Goal: Information Seeking & Learning: Learn about a topic

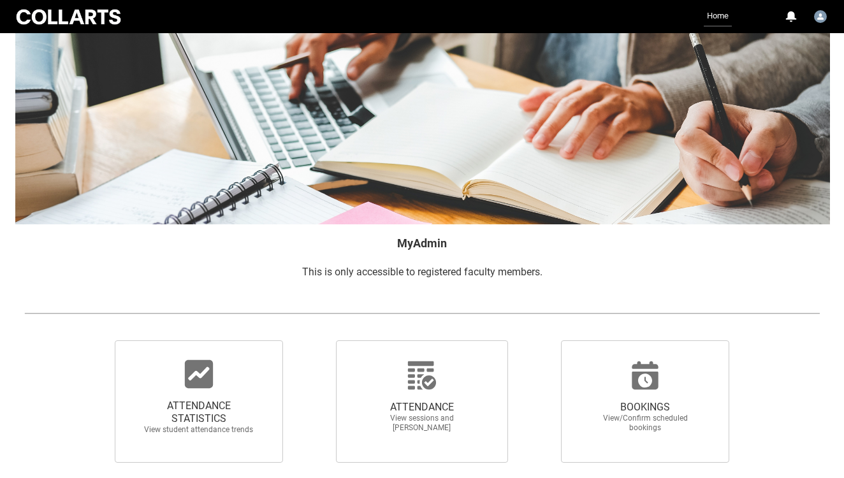
click at [709, 19] on link "Home" at bounding box center [718, 16] width 28 height 20
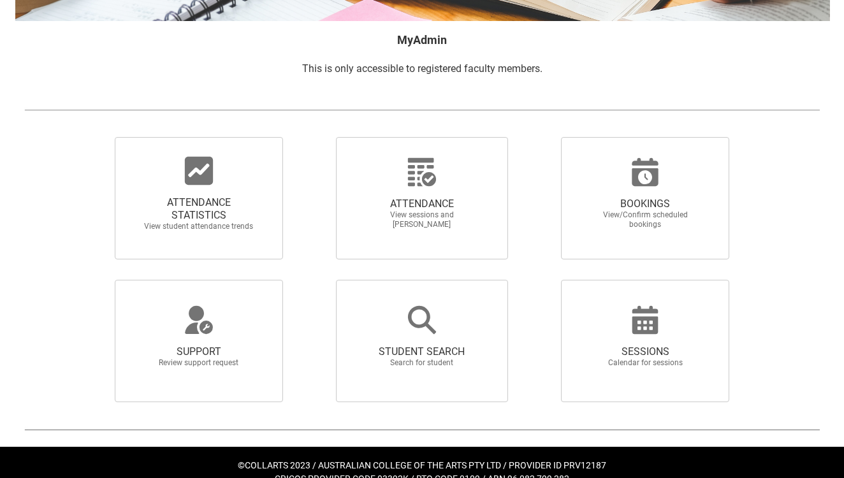
scroll to position [271, 0]
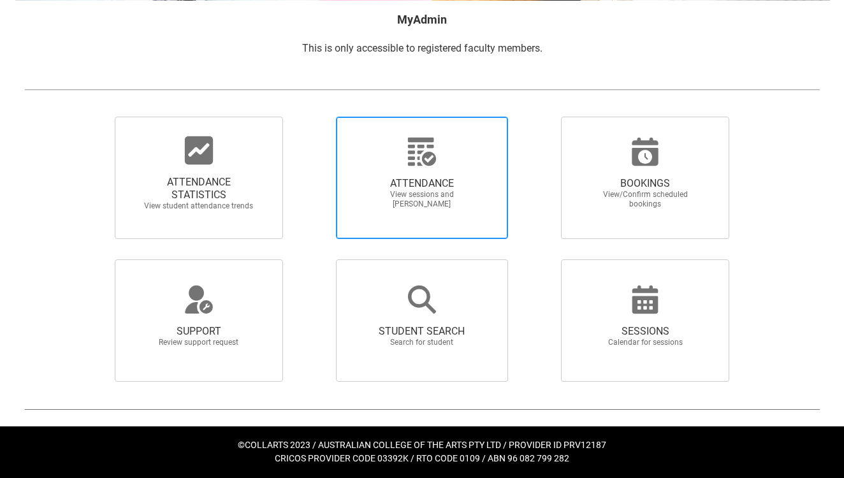
click at [431, 167] on span "ATTENDANCE View sessions and [PERSON_NAME]" at bounding box center [422, 193] width 122 height 52
click at [314, 117] on input "ATTENDANCE View sessions and [PERSON_NAME]" at bounding box center [314, 116] width 1 height 1
radio input "true"
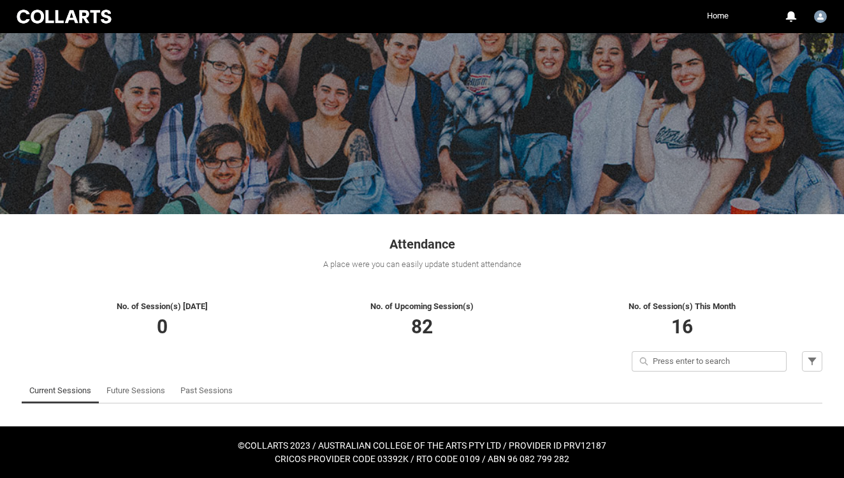
scroll to position [83, 0]
click at [165, 378] on link "Future Sessions" at bounding box center [135, 390] width 59 height 25
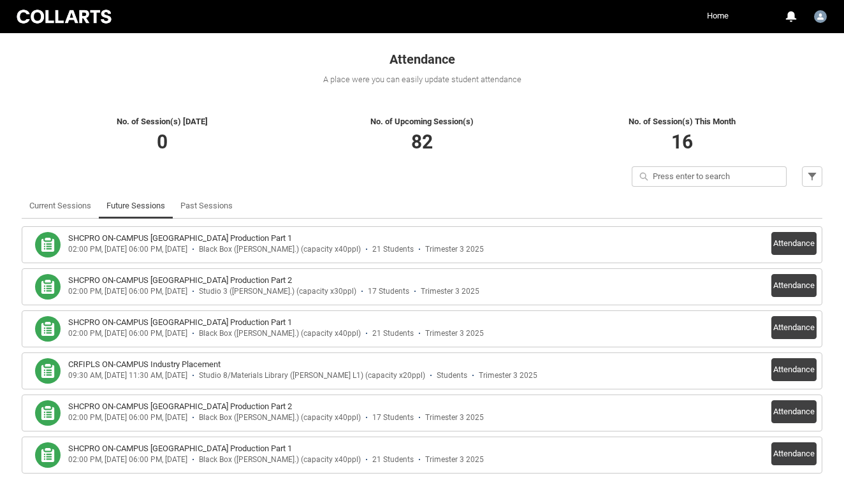
scroll to position [0, 0]
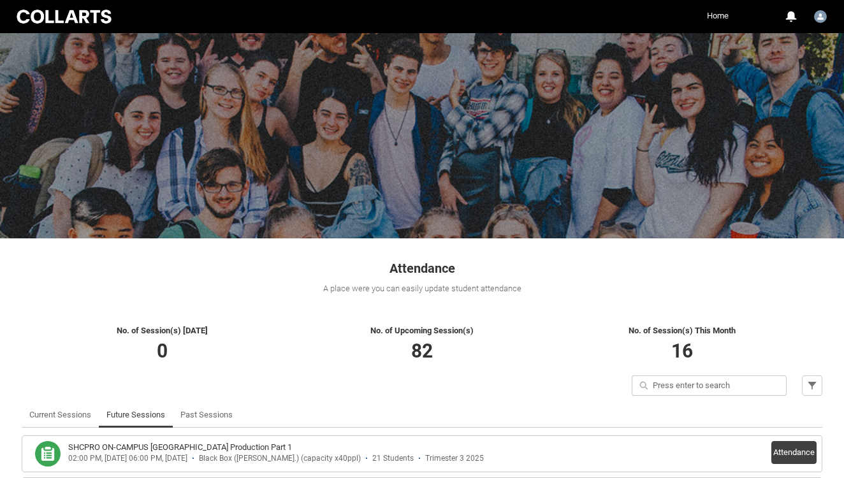
click at [704, 16] on link "Home" at bounding box center [718, 15] width 28 height 19
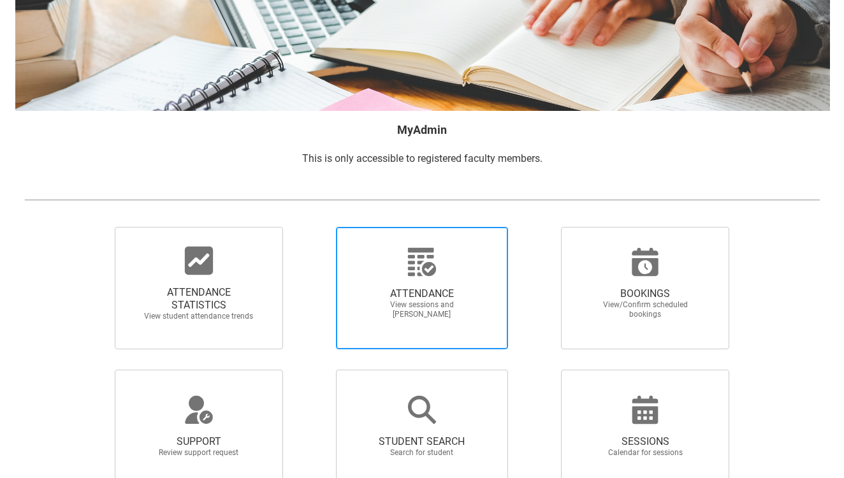
scroll to position [138, 0]
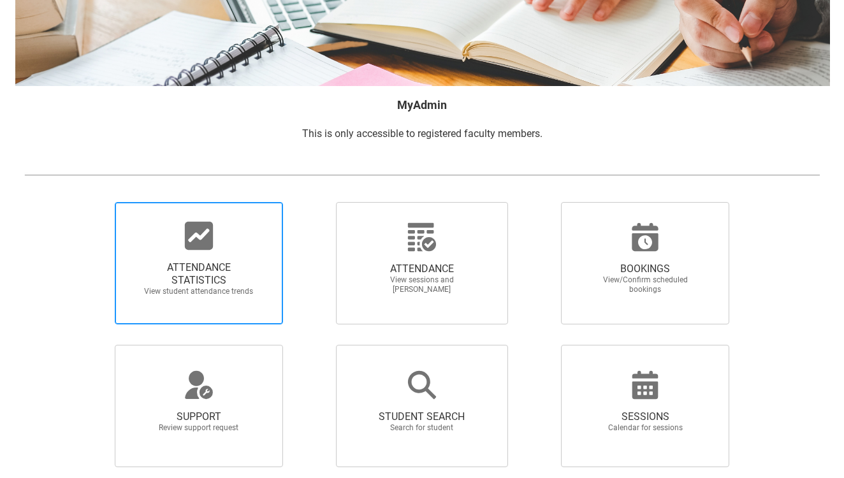
click at [254, 287] on span "ATTENDANCE STATISTICS" at bounding box center [199, 273] width 112 height 25
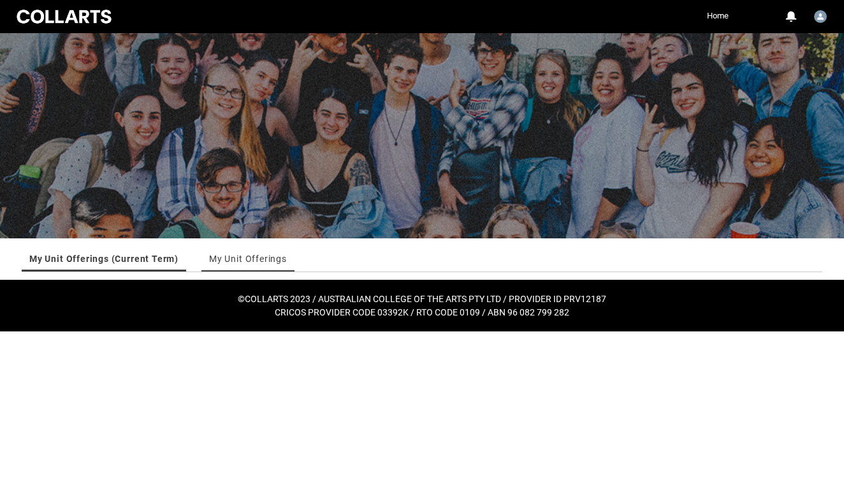
click at [287, 257] on link "My Unit Offerings" at bounding box center [248, 258] width 78 height 25
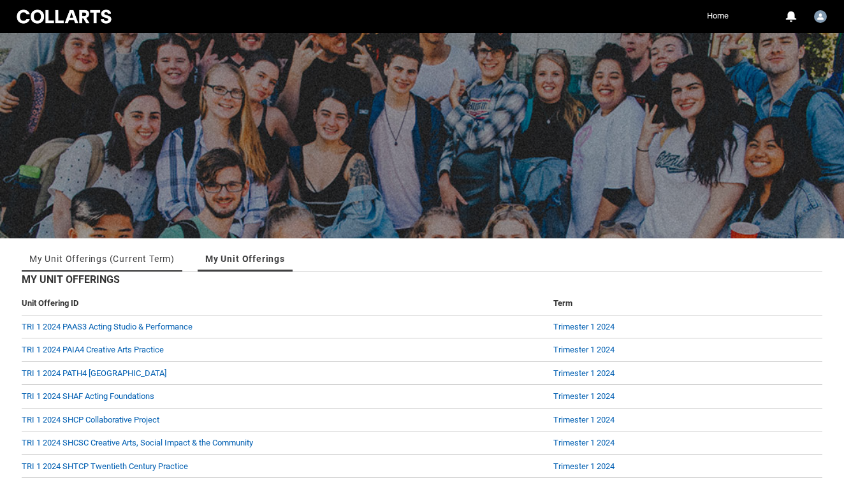
click at [101, 269] on link "My Unit Offerings (Current Term)" at bounding box center [101, 258] width 145 height 25
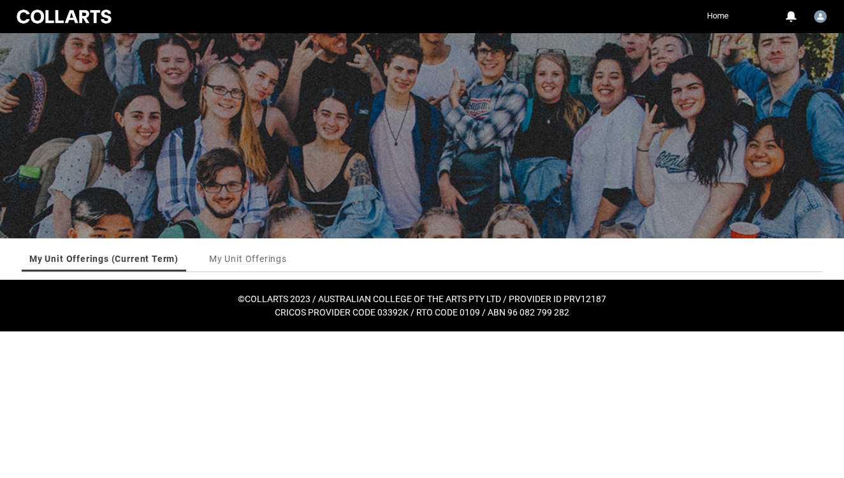
click at [714, 16] on link "Home" at bounding box center [718, 15] width 28 height 19
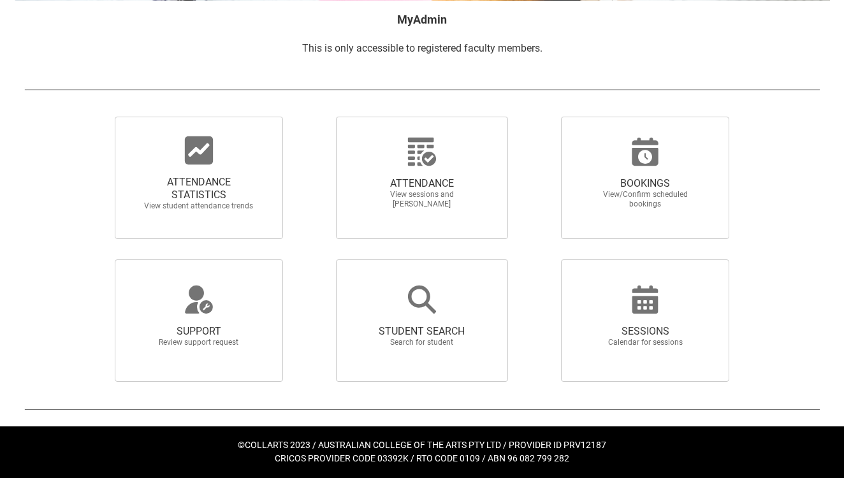
scroll to position [308, 0]
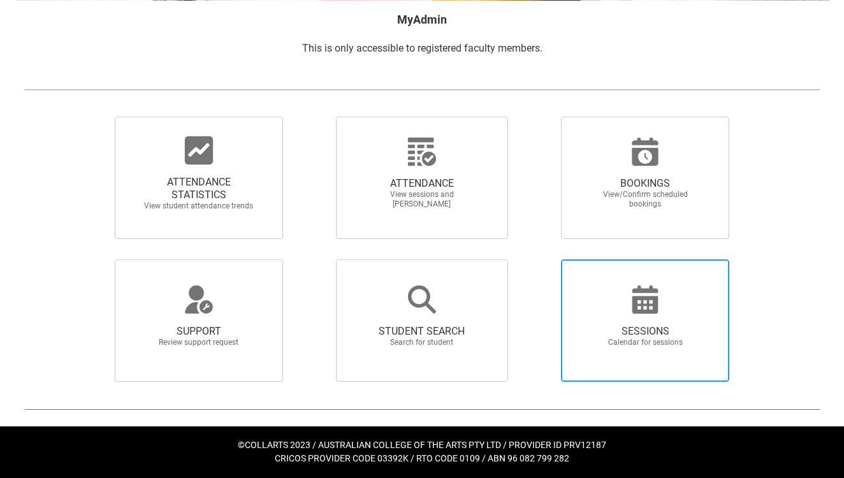
click at [640, 286] on icon at bounding box center [645, 300] width 26 height 28
click at [540, 259] on input "SESSIONS Calendar for sessions" at bounding box center [539, 259] width 1 height 1
radio input "true"
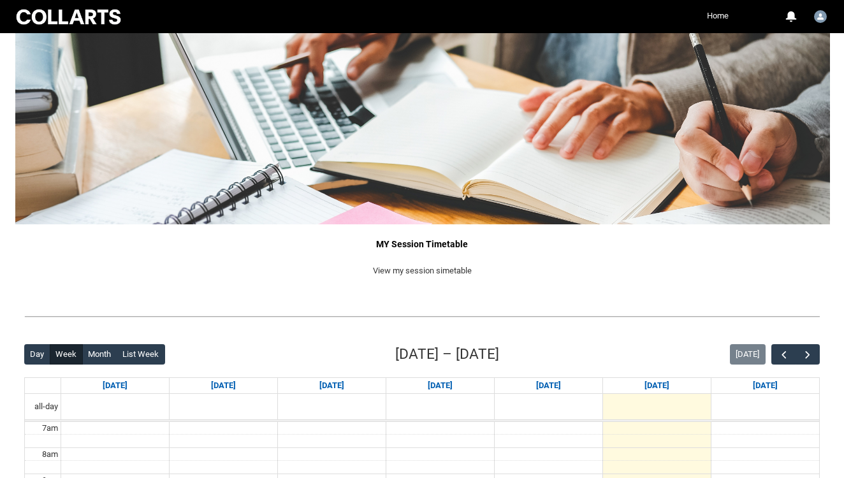
click at [712, 18] on link "Home" at bounding box center [718, 15] width 28 height 19
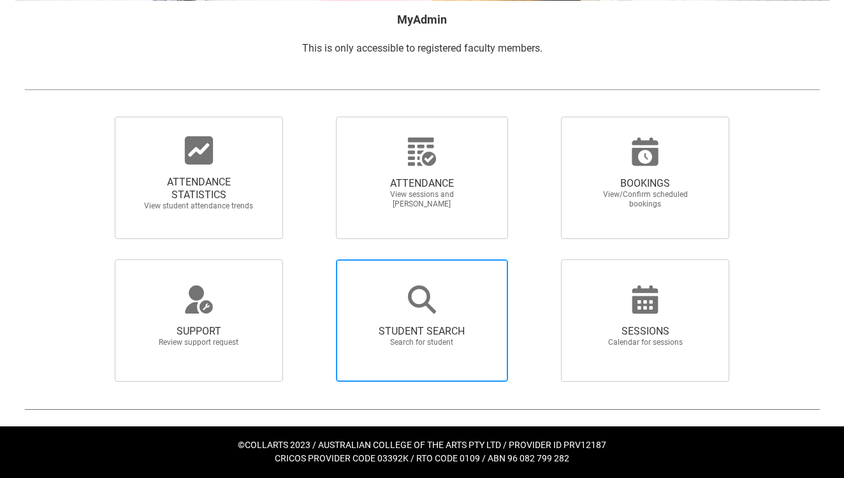
scroll to position [271, 0]
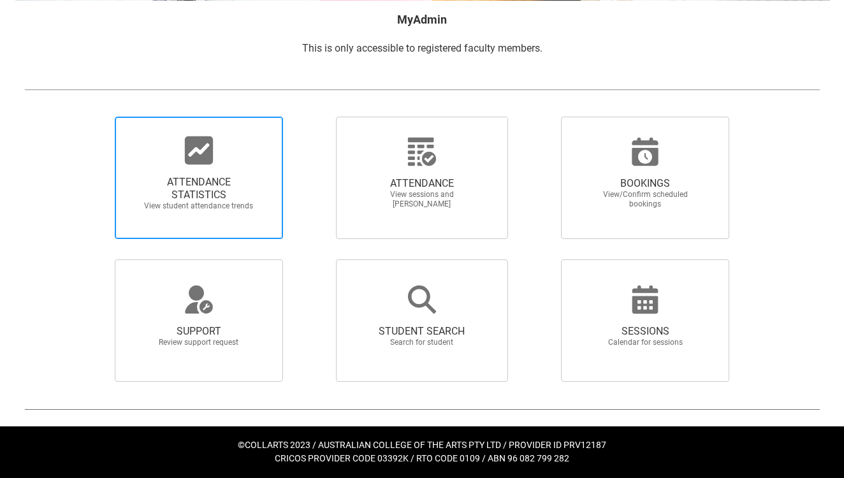
click at [242, 201] on span "ATTENDANCE STATISTICS View student attendance trends" at bounding box center [199, 193] width 122 height 55
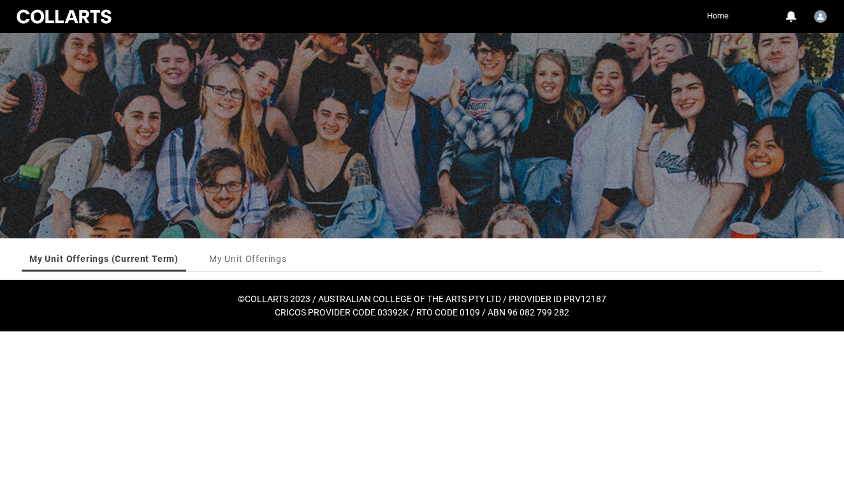
click at [712, 13] on link "Home" at bounding box center [718, 15] width 28 height 19
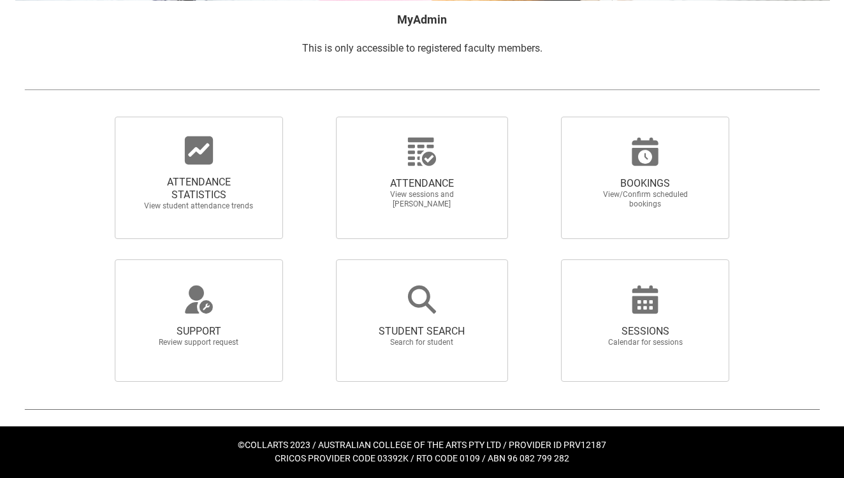
scroll to position [298, 0]
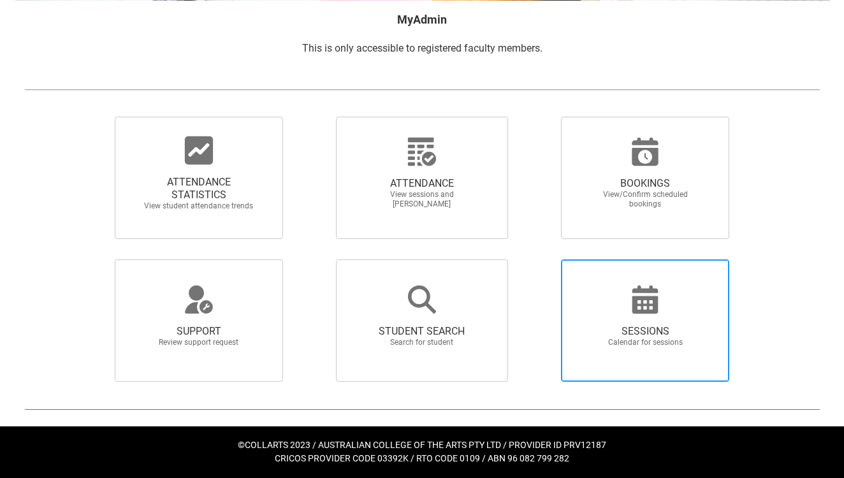
click at [635, 286] on icon at bounding box center [645, 300] width 26 height 28
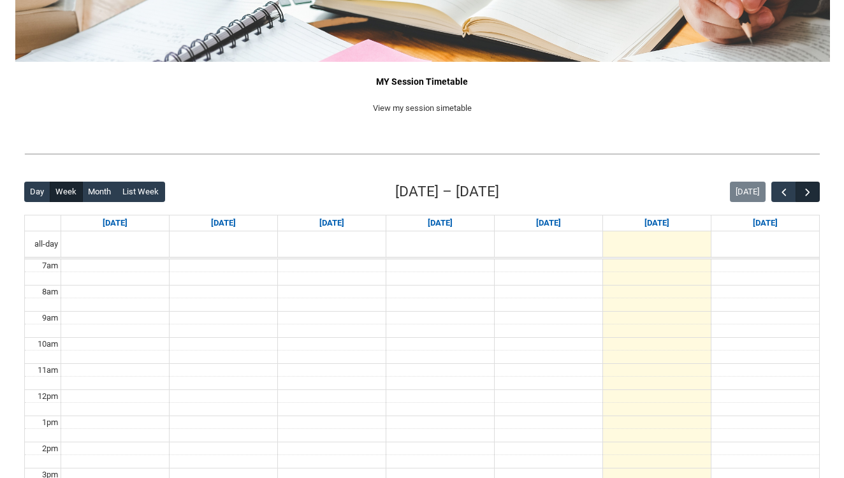
scroll to position [168, 0]
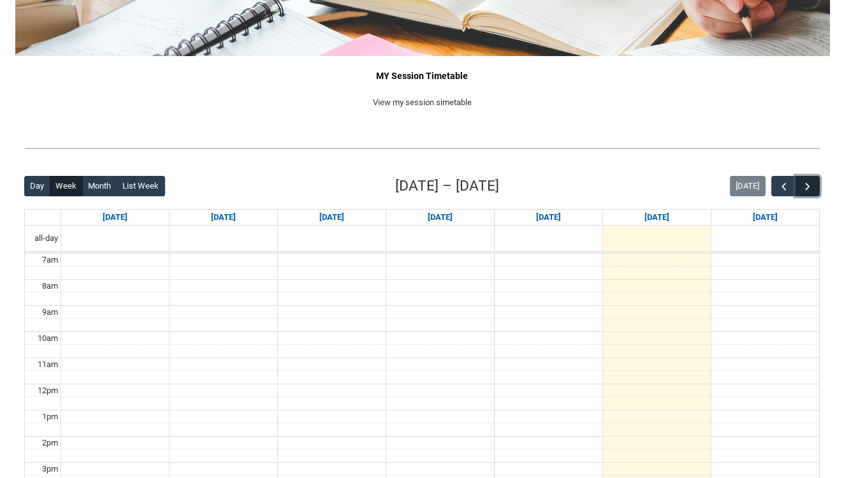
click at [811, 193] on span "button" at bounding box center [807, 186] width 13 height 13
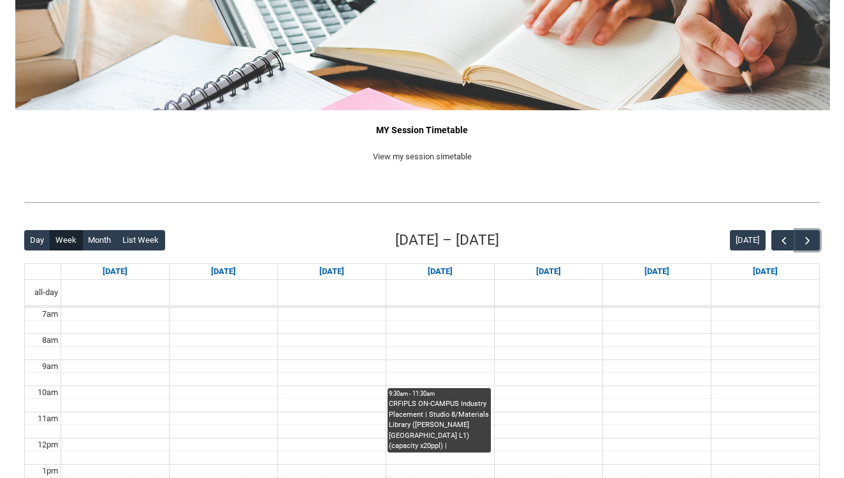
scroll to position [0, 0]
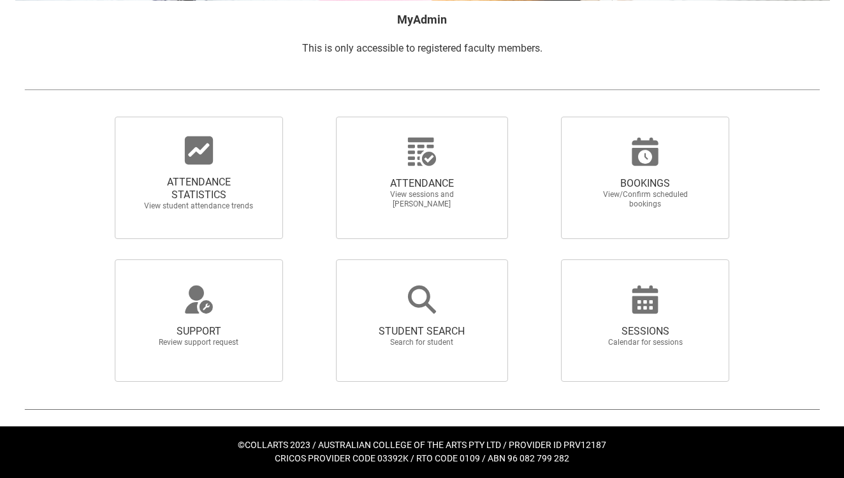
scroll to position [308, 0]
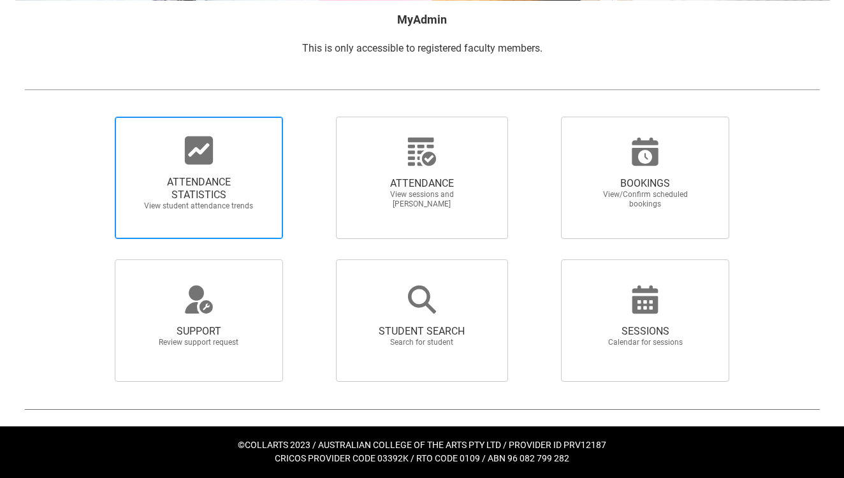
click at [242, 168] on span "ATTENDANCE STATISTICS View student attendance trends" at bounding box center [199, 193] width 122 height 55
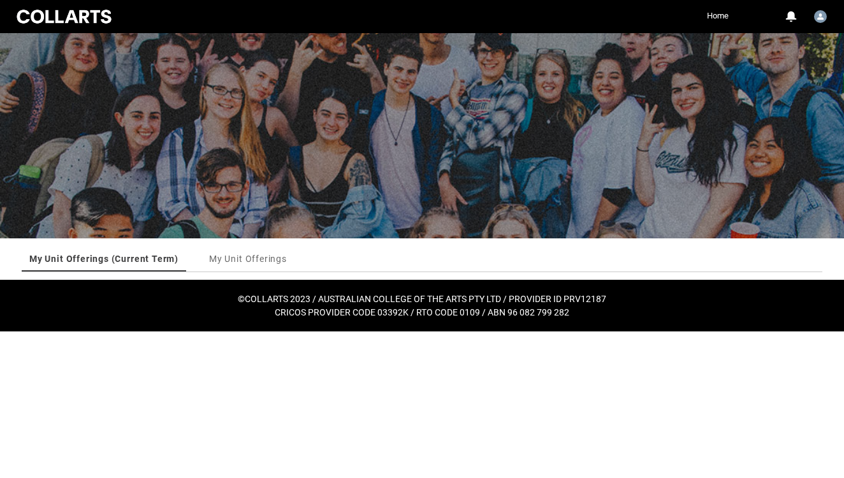
click at [178, 267] on link "My Unit Offerings (Current Term)" at bounding box center [103, 258] width 149 height 25
click at [287, 256] on link "My Unit Offerings" at bounding box center [248, 258] width 78 height 25
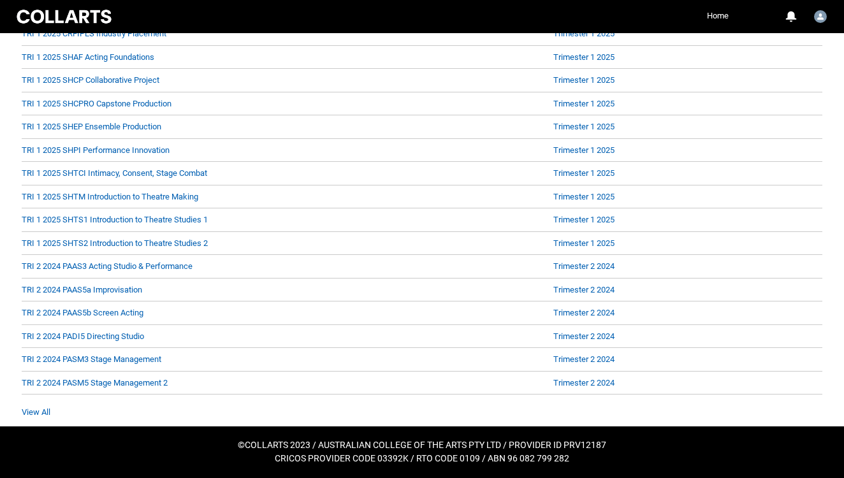
scroll to position [679, 0]
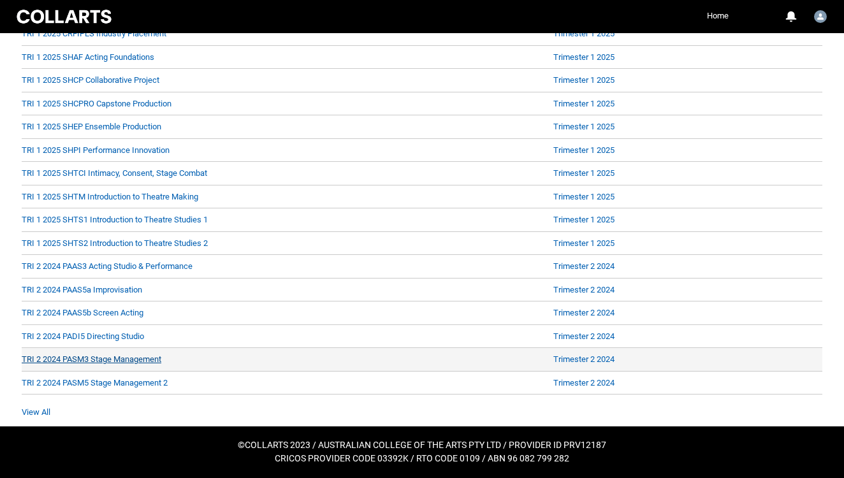
click at [158, 354] on link "TRI 2 2024 PASM3 Stage Management" at bounding box center [92, 359] width 140 height 10
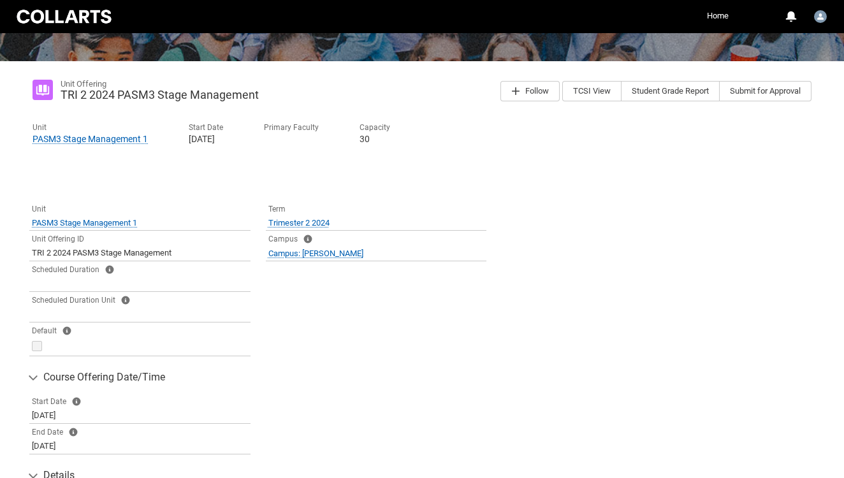
scroll to position [187, 0]
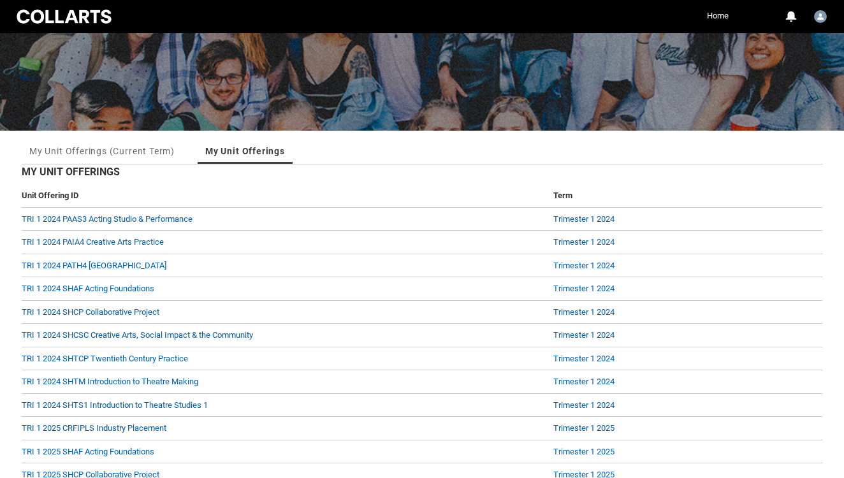
scroll to position [132, 0]
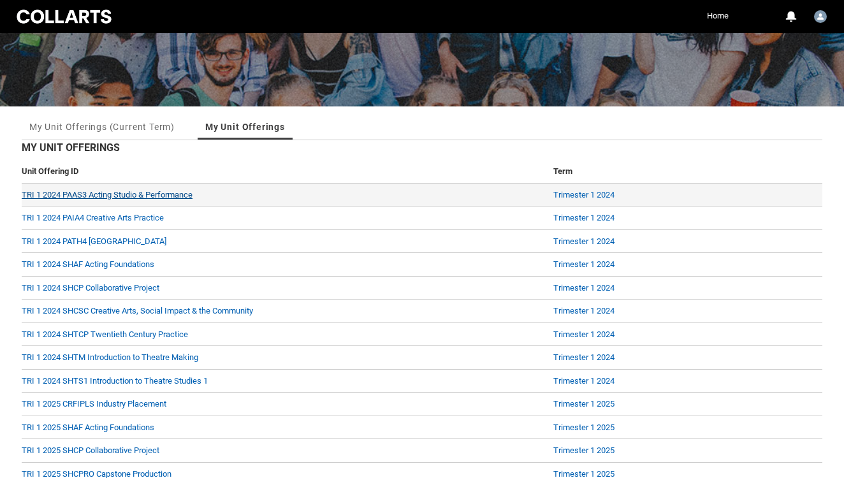
click at [192, 199] on link "TRI 1 2024 PAAS3 Acting Studio & Performance" at bounding box center [107, 195] width 171 height 10
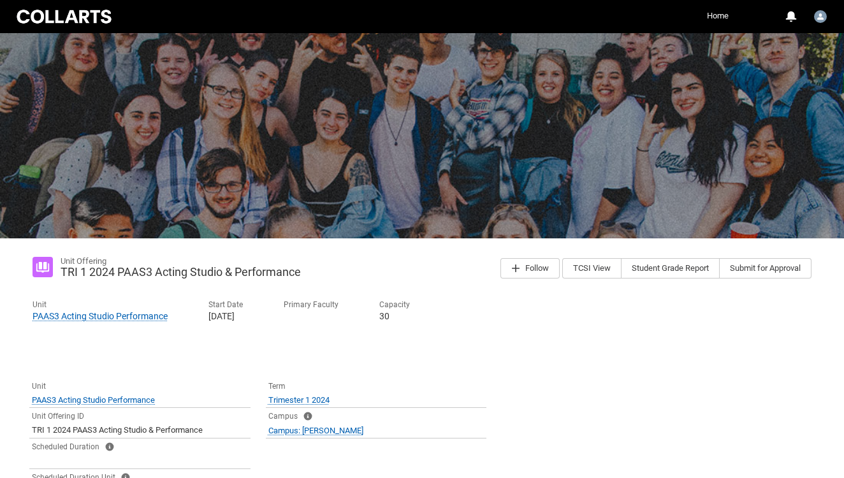
click at [712, 17] on link "Home" at bounding box center [718, 15] width 28 height 19
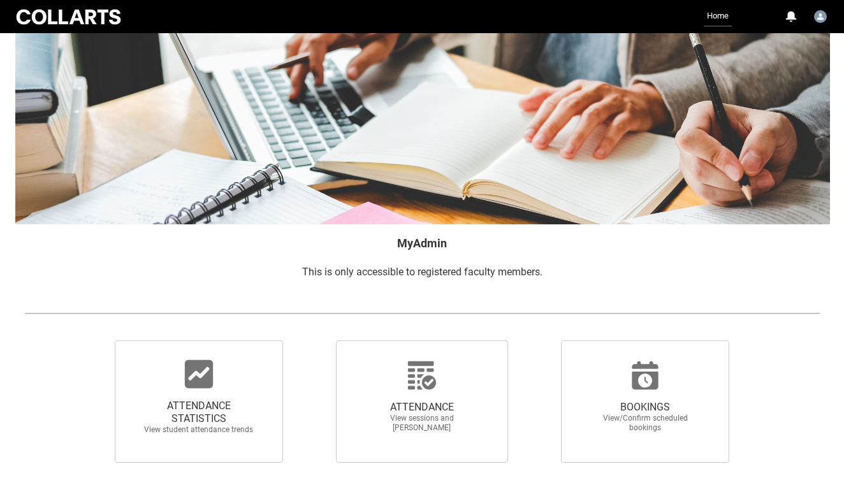
scroll to position [308, 0]
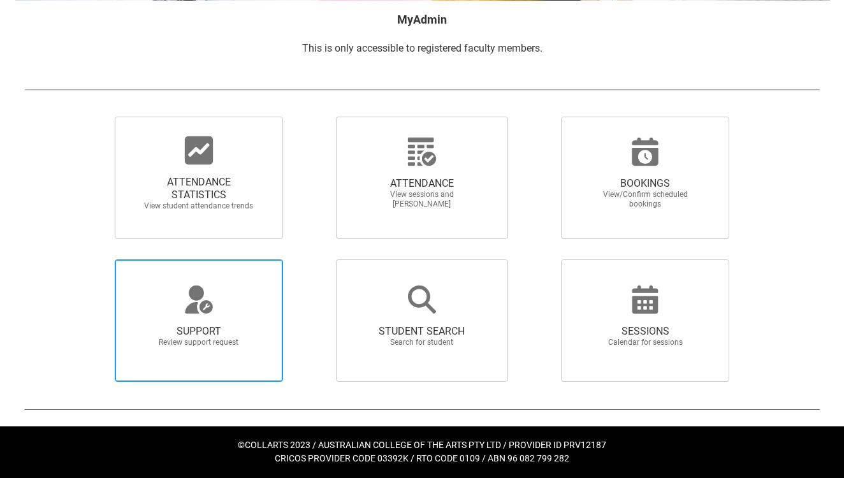
click at [252, 315] on span "SUPPORT Review support request" at bounding box center [199, 336] width 122 height 43
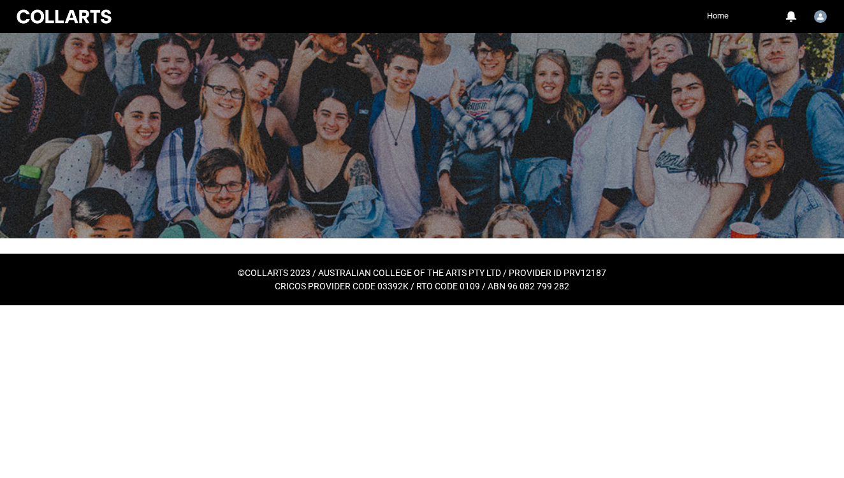
click at [709, 15] on link "Home" at bounding box center [718, 15] width 28 height 19
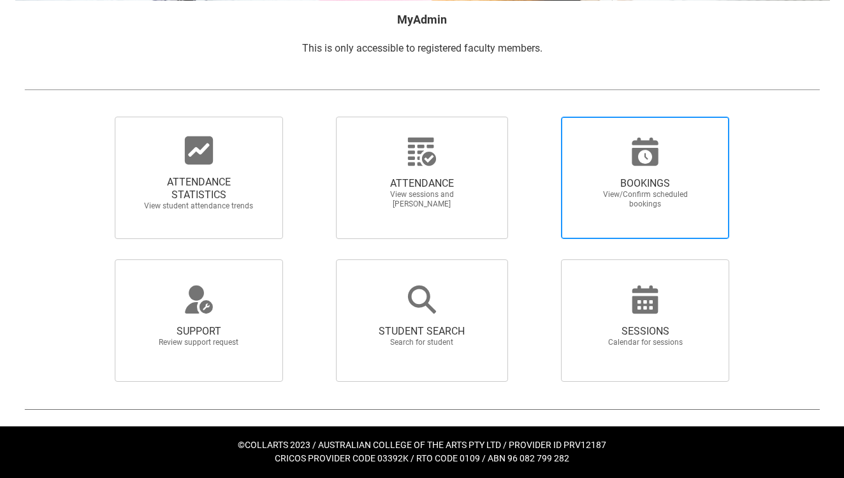
scroll to position [297, 0]
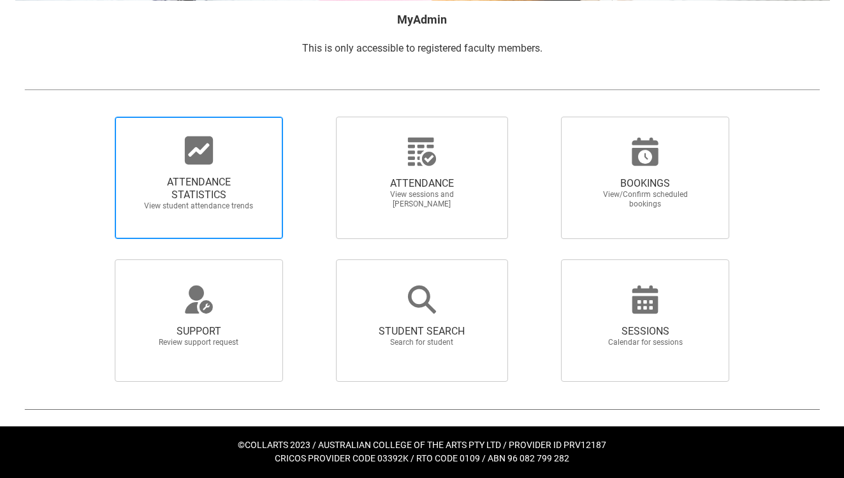
click at [216, 166] on span "ATTENDANCE STATISTICS View student attendance trends" at bounding box center [199, 193] width 122 height 55
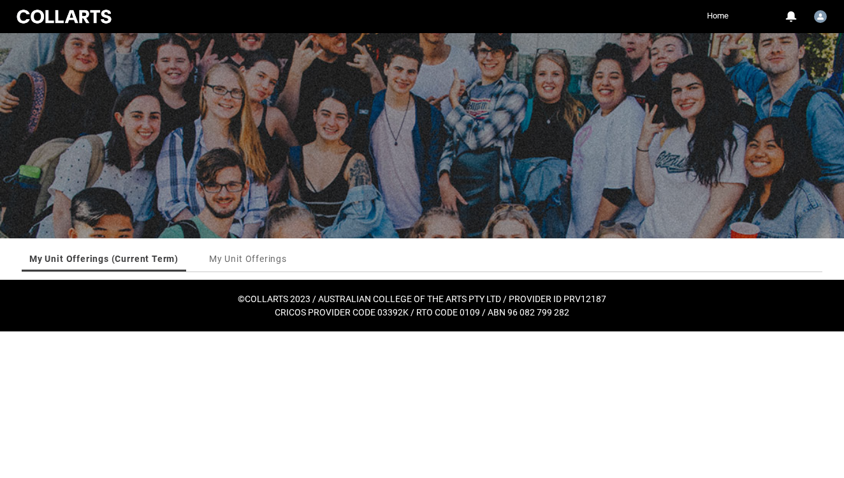
click at [159, 266] on link "My Unit Offerings (Current Term)" at bounding box center [103, 258] width 149 height 25
click at [287, 264] on link "My Unit Offerings" at bounding box center [248, 258] width 78 height 25
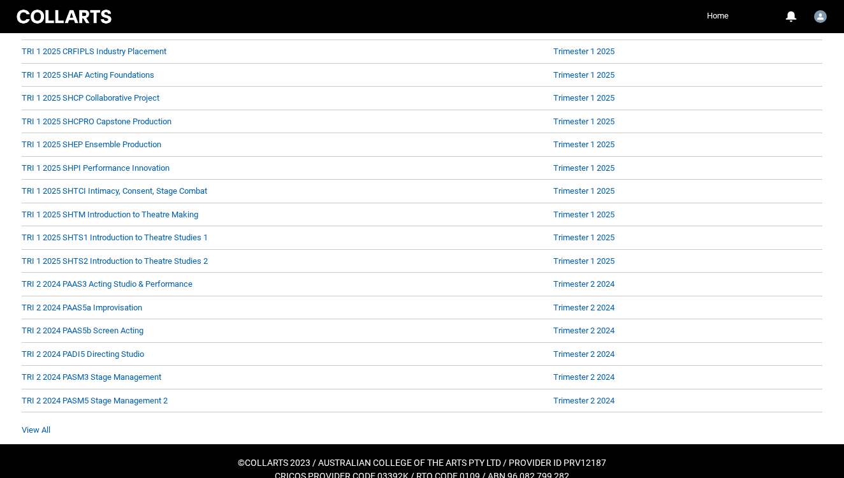
scroll to position [679, 0]
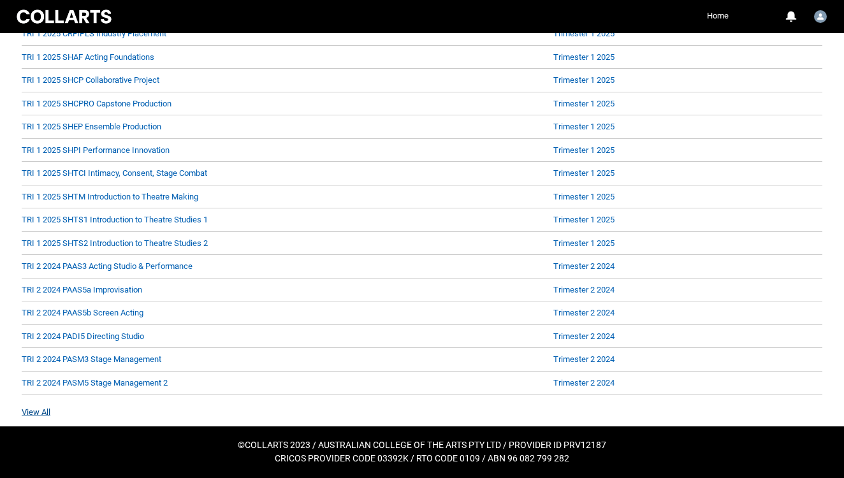
click at [41, 407] on link "View All" at bounding box center [36, 412] width 29 height 10
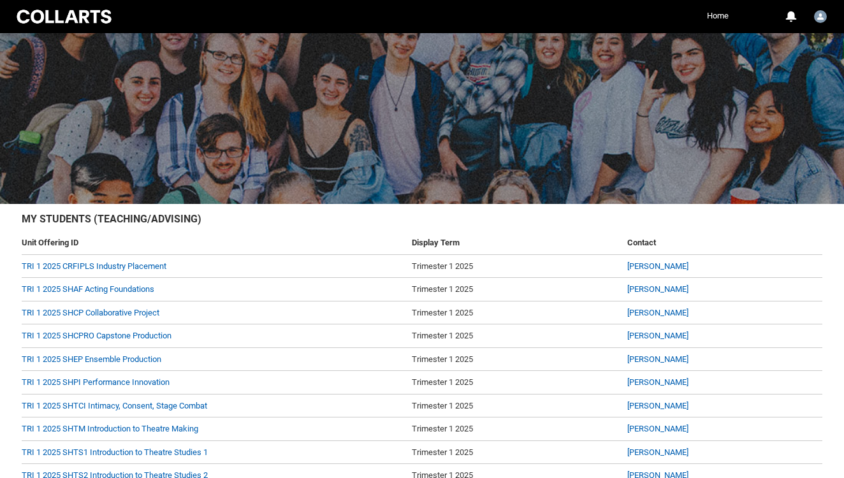
scroll to position [63, 0]
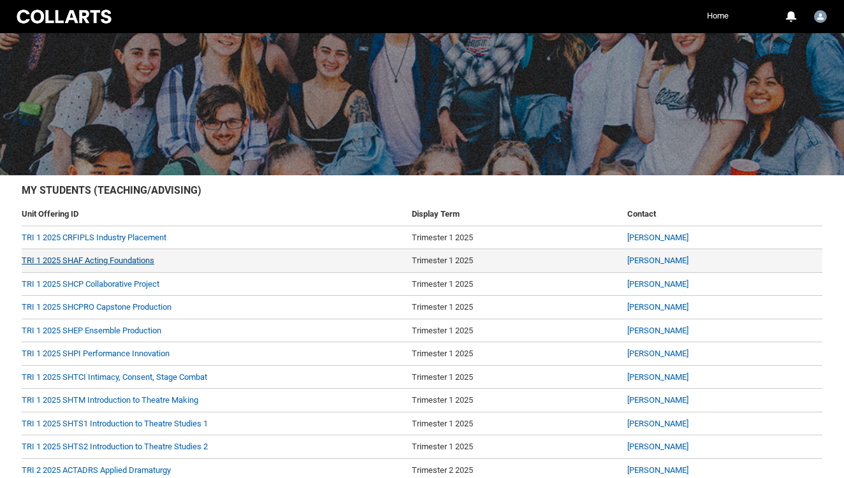
click at [148, 265] on link "TRI 1 2025 SHAF Acting Foundations" at bounding box center [88, 261] width 133 height 10
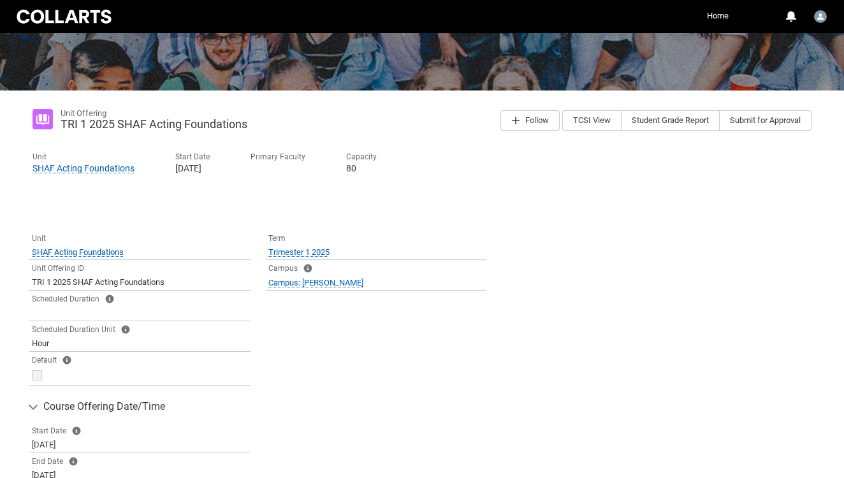
scroll to position [150, 0]
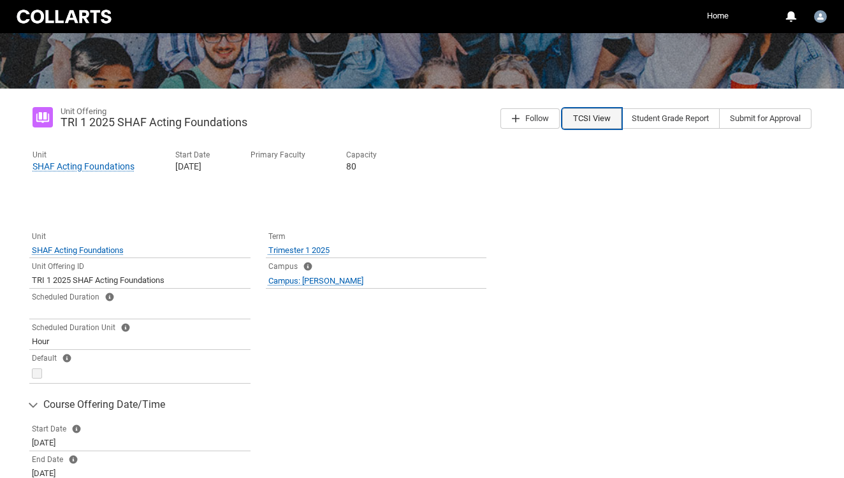
click at [562, 125] on button "TCSI View" at bounding box center [591, 118] width 59 height 20
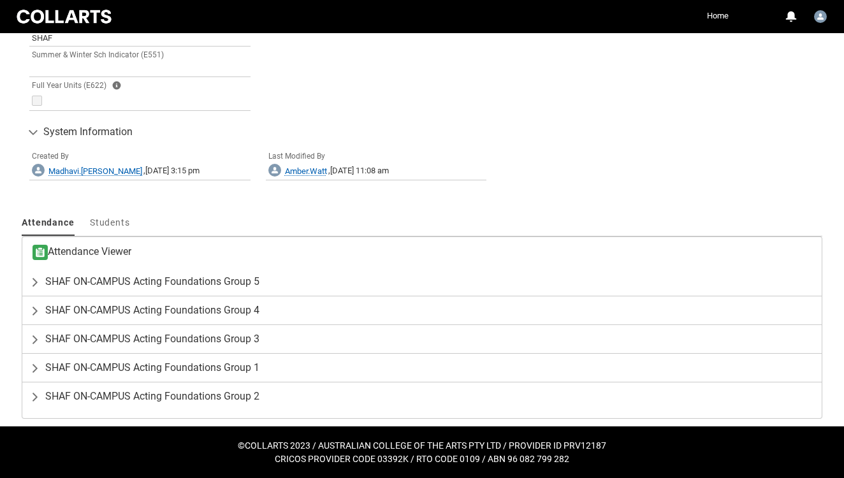
scroll to position [1066, 0]
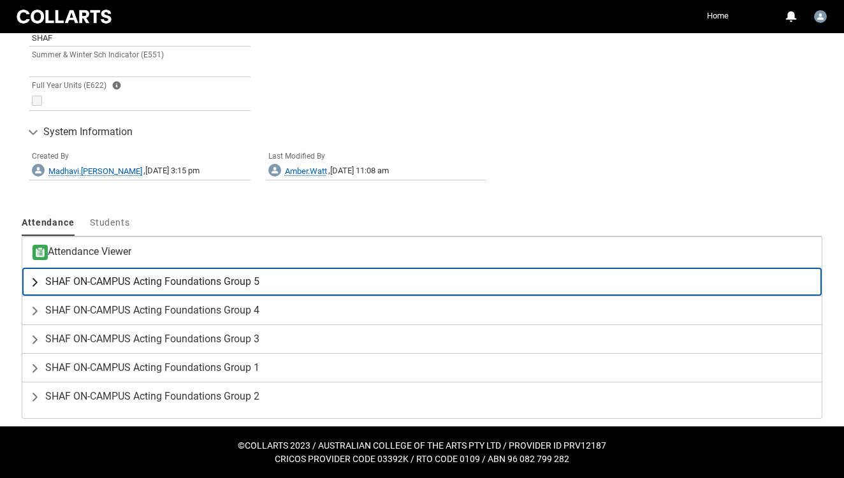
click at [141, 275] on span "SHAF ON-CAMPUS Acting Foundations Group 5" at bounding box center [152, 281] width 214 height 13
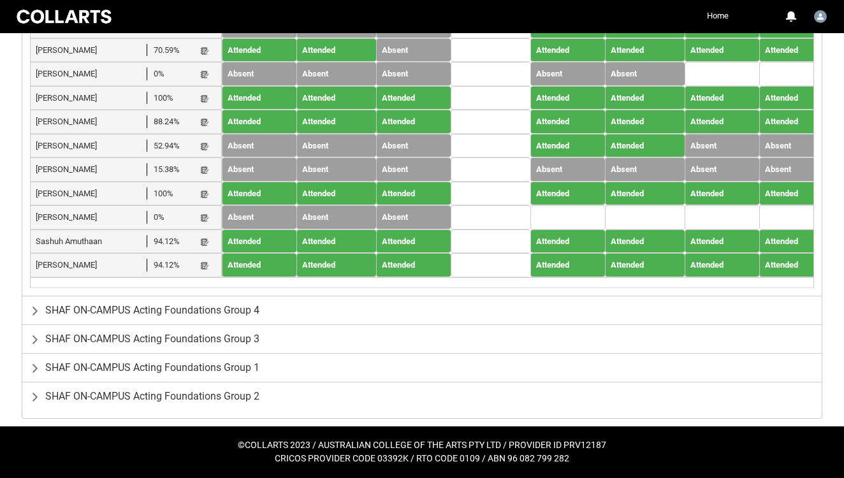
scroll to position [1220, 0]
click at [208, 32] on lightning-primitive-icon "button" at bounding box center [204, 27] width 9 height 10
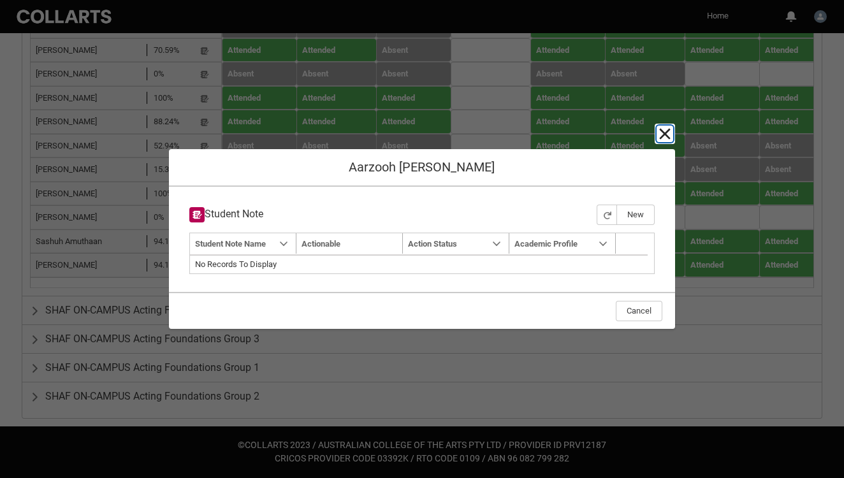
click at [667, 126] on lightning-primitive-icon "button" at bounding box center [664, 133] width 15 height 15
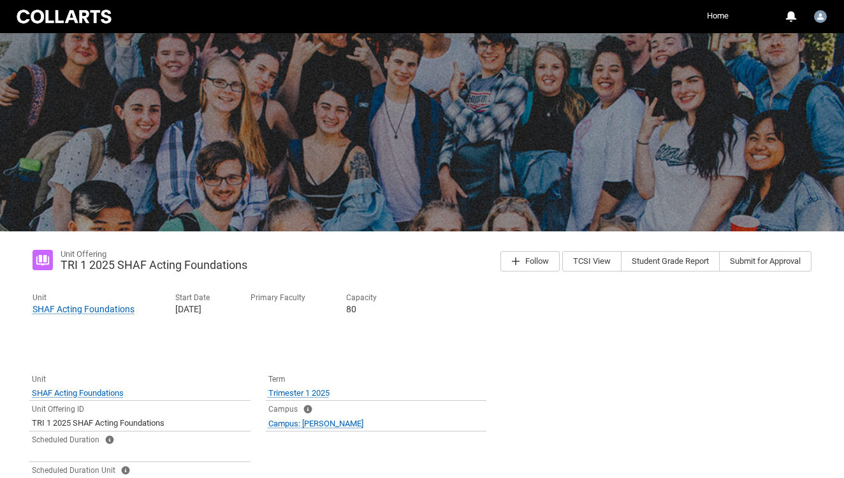
scroll to position [0, 0]
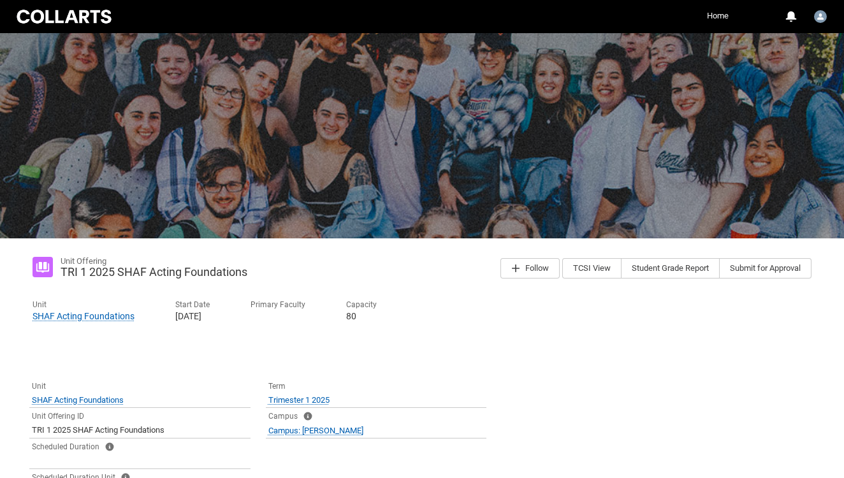
click at [707, 18] on link "Home" at bounding box center [718, 15] width 28 height 19
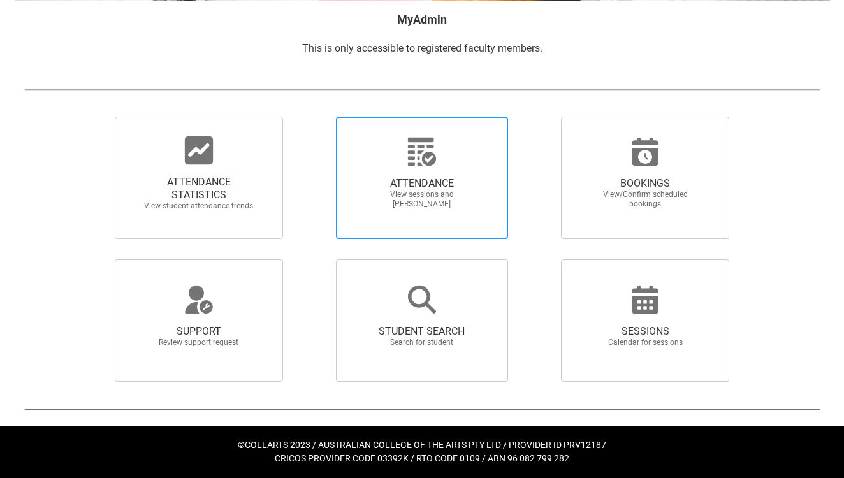
scroll to position [270, 0]
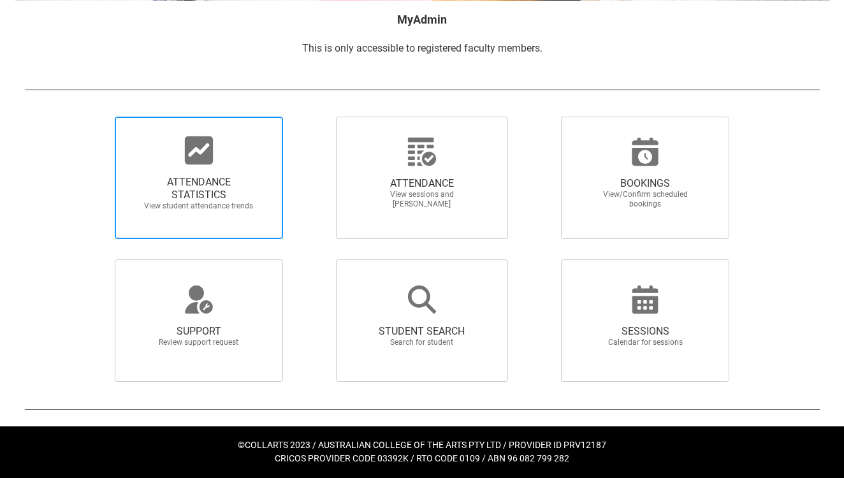
click at [215, 166] on span "ATTENDANCE STATISTICS View student attendance trends" at bounding box center [199, 193] width 122 height 55
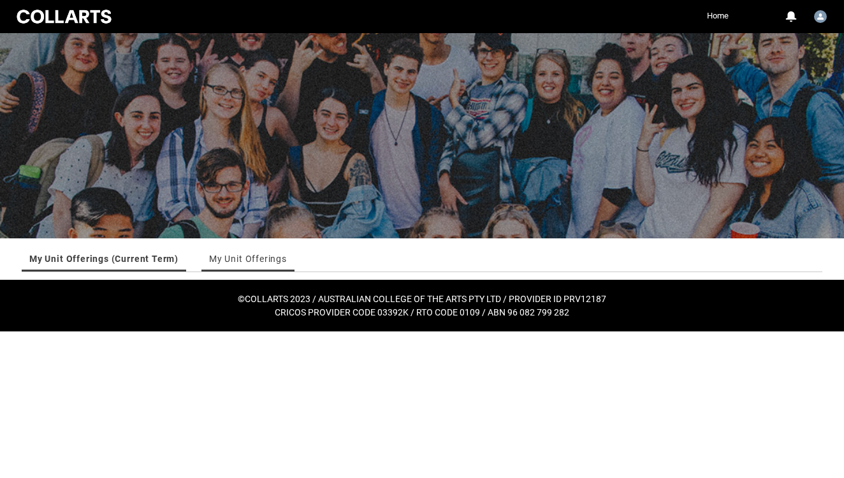
click at [287, 264] on link "My Unit Offerings" at bounding box center [248, 258] width 78 height 25
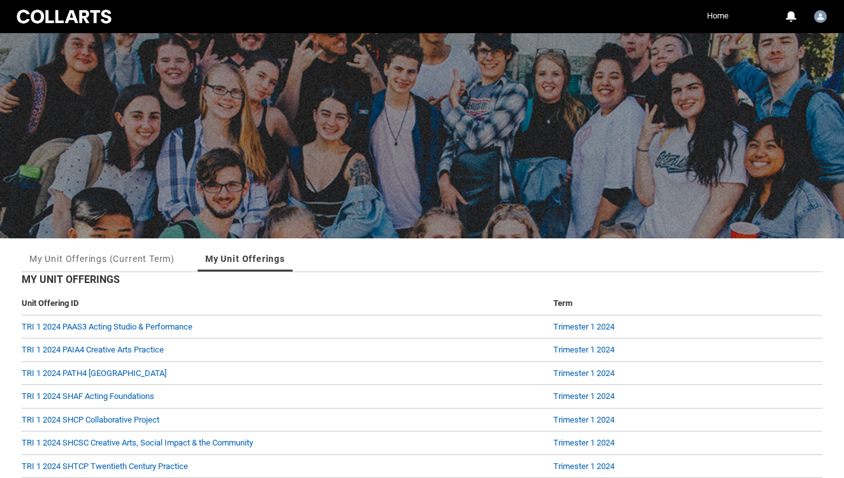
click at [715, 20] on link "Home" at bounding box center [718, 15] width 28 height 19
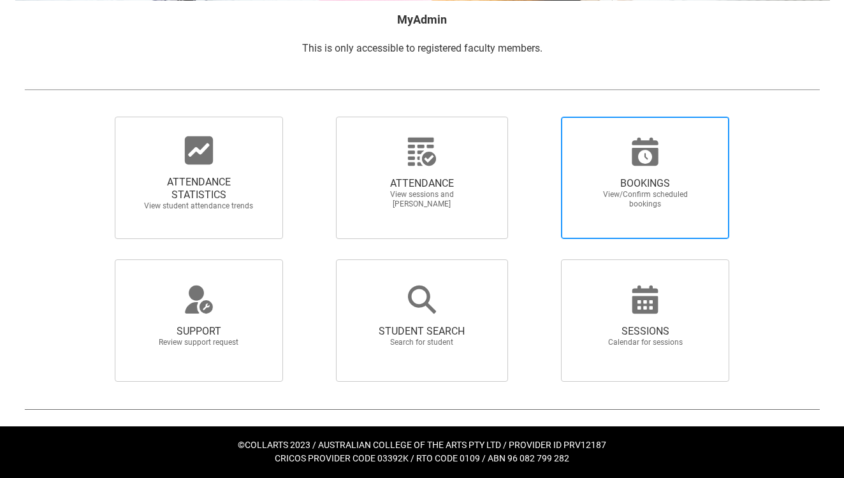
scroll to position [233, 0]
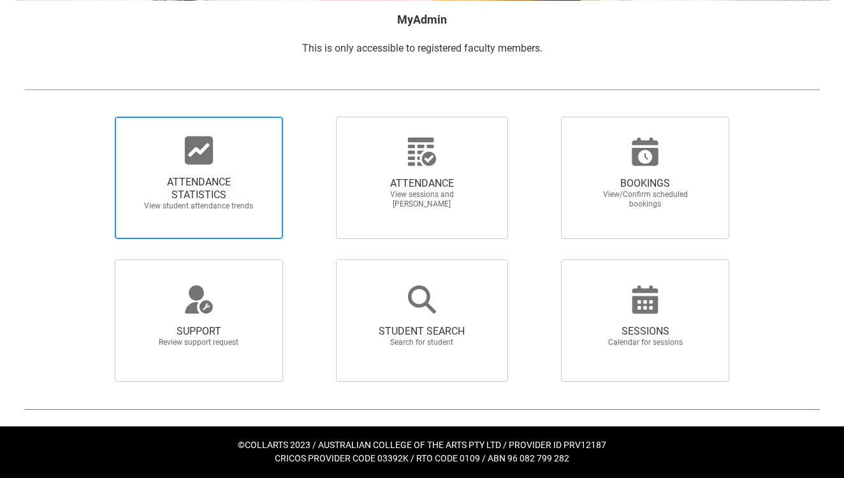
click at [220, 194] on span "ATTENDANCE STATISTICS" at bounding box center [199, 188] width 112 height 25
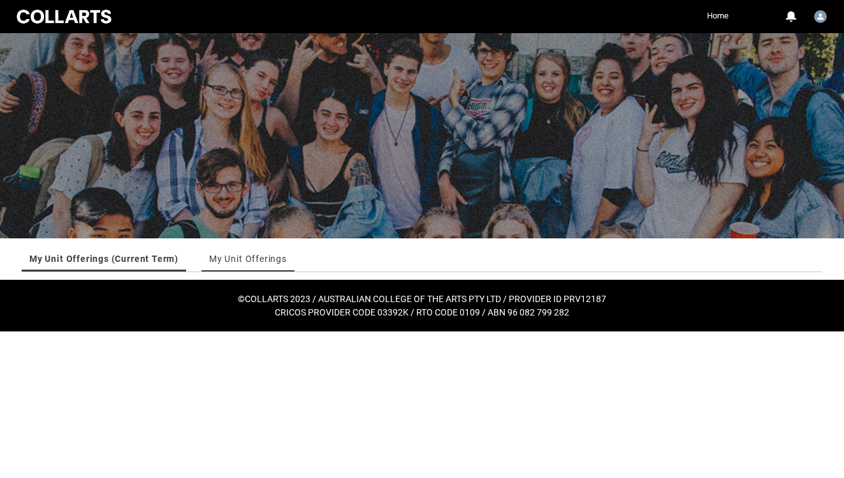
click at [287, 268] on link "My Unit Offerings" at bounding box center [248, 258] width 78 height 25
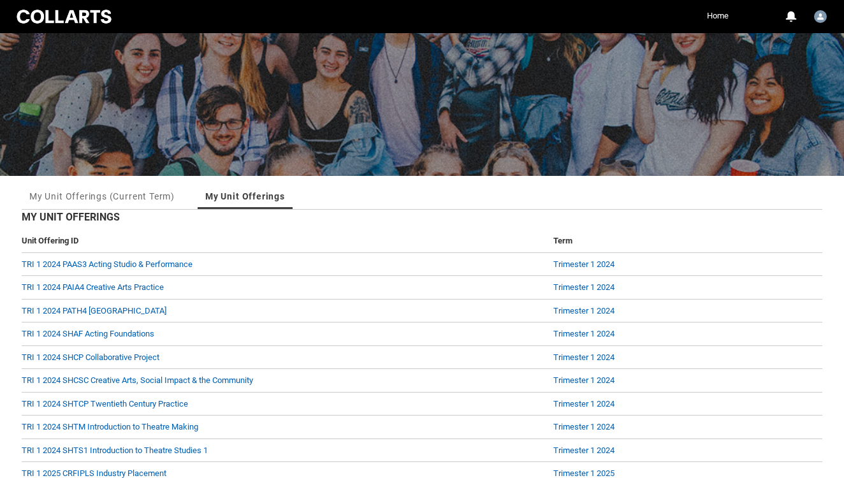
scroll to position [92, 0]
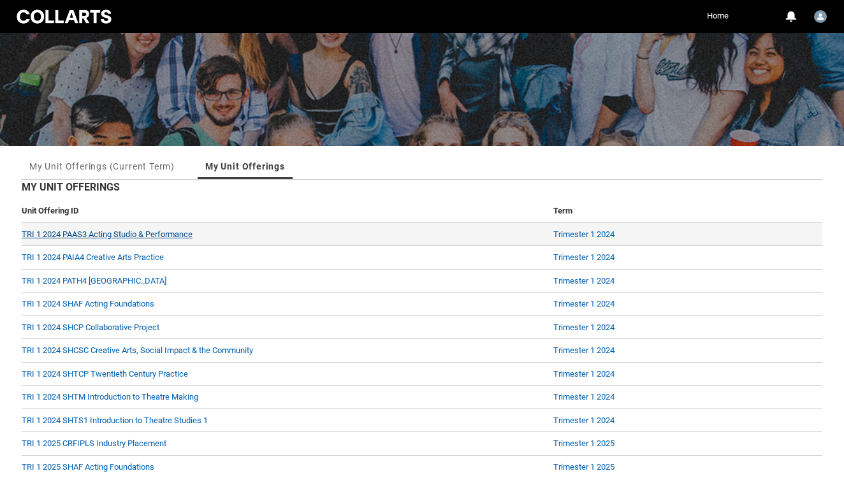
click at [140, 239] on link "TRI 1 2024 PAAS3 Acting Studio & Performance" at bounding box center [107, 234] width 171 height 10
